Goal: Complete application form: Complete application form

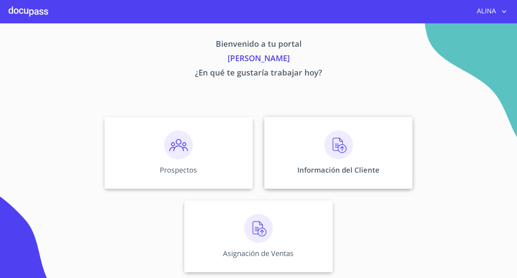
click at [291, 143] on div "Información del Cliente" at bounding box center [338, 153] width 148 height 72
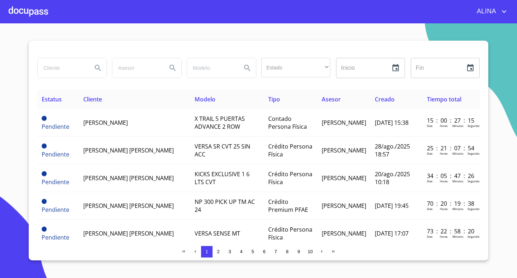
click at [66, 70] on input "search" at bounding box center [62, 67] width 49 height 19
type input "[PERSON_NAME]"
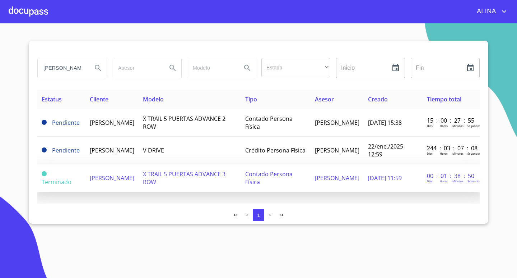
click at [105, 179] on span "[PERSON_NAME]" at bounding box center [112, 178] width 45 height 8
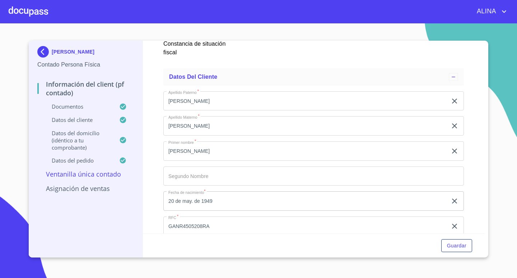
scroll to position [1437, 0]
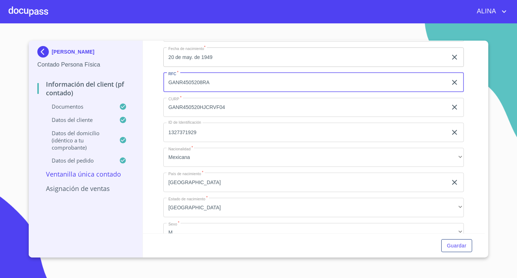
drag, startPoint x: 168, startPoint y: 84, endPoint x: 212, endPoint y: 82, distance: 43.9
click at [212, 82] on input "GANR4505208RA" at bounding box center [306, 82] width 284 height 19
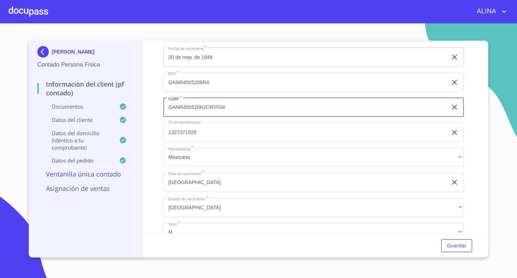
drag, startPoint x: 227, startPoint y: 107, endPoint x: 169, endPoint y: 116, distance: 59.2
click at [167, 116] on input "GANR450520HJCRVF04" at bounding box center [306, 107] width 284 height 19
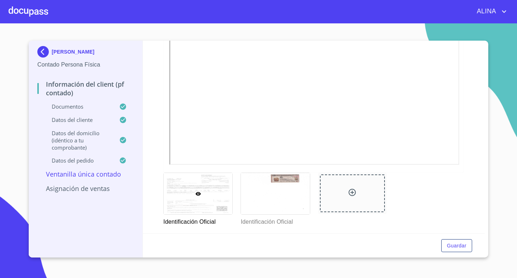
scroll to position [180, 0]
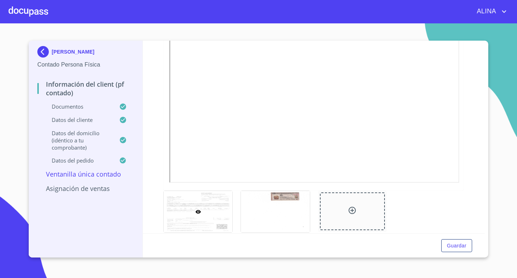
click at [392, 238] on div "Guardar" at bounding box center [314, 245] width 342 height 24
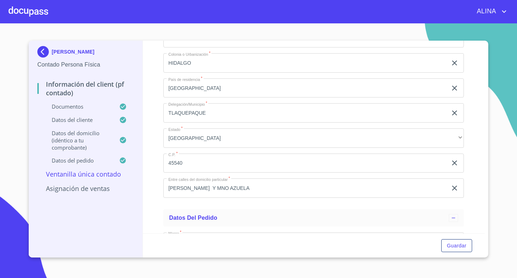
scroll to position [1725, 0]
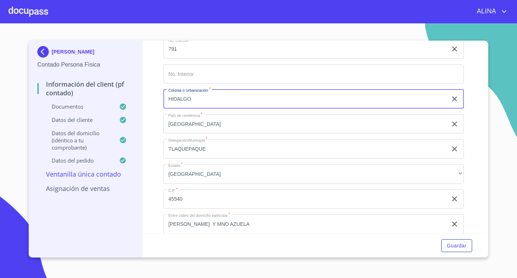
drag, startPoint x: 167, startPoint y: 100, endPoint x: 195, endPoint y: 100, distance: 27.3
click at [195, 100] on input "HIDALGO" at bounding box center [306, 98] width 284 height 19
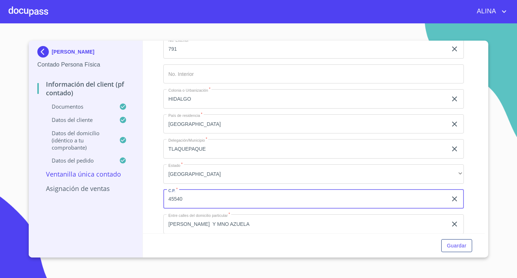
drag, startPoint x: 194, startPoint y: 201, endPoint x: 166, endPoint y: 206, distance: 28.8
click at [166, 206] on input "45540" at bounding box center [306, 198] width 284 height 19
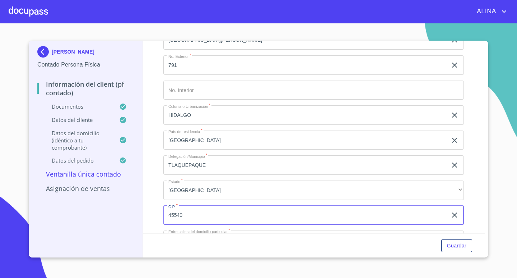
scroll to position [1689, 0]
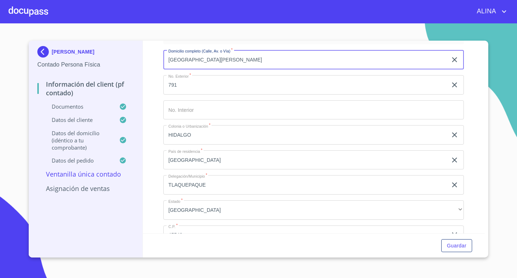
drag, startPoint x: 168, startPoint y: 62, endPoint x: 219, endPoint y: 68, distance: 51.3
click at [219, 68] on input "[GEOGRAPHIC_DATA][PERSON_NAME]" at bounding box center [306, 59] width 284 height 19
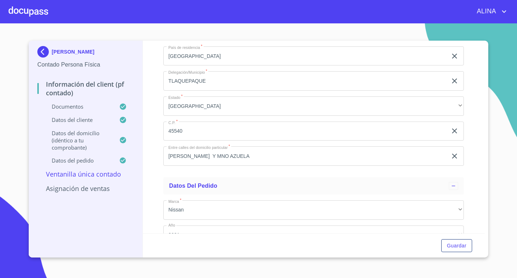
scroll to position [1797, 0]
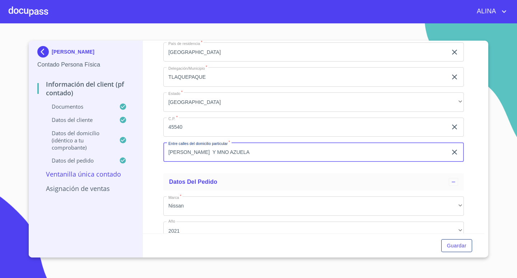
drag, startPoint x: 168, startPoint y: 151, endPoint x: 251, endPoint y: 152, distance: 82.7
click at [251, 152] on input "[PERSON_NAME] Y MNO AZUELA" at bounding box center [306, 151] width 284 height 19
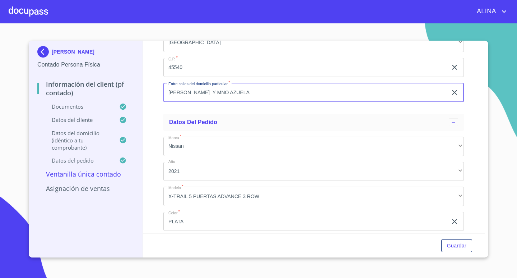
scroll to position [1869, 0]
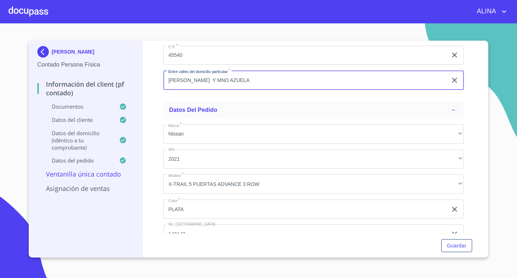
drag, startPoint x: 257, startPoint y: 79, endPoint x: 166, endPoint y: 87, distance: 91.2
click at [166, 87] on input "[PERSON_NAME] Y MNO AZUELA" at bounding box center [306, 79] width 284 height 19
click at [272, 82] on input "[PERSON_NAME] Y MNO AZUELA" at bounding box center [306, 79] width 284 height 19
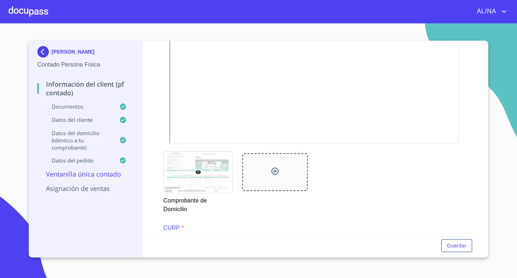
scroll to position [471, 0]
